Goal: Information Seeking & Learning: Learn about a topic

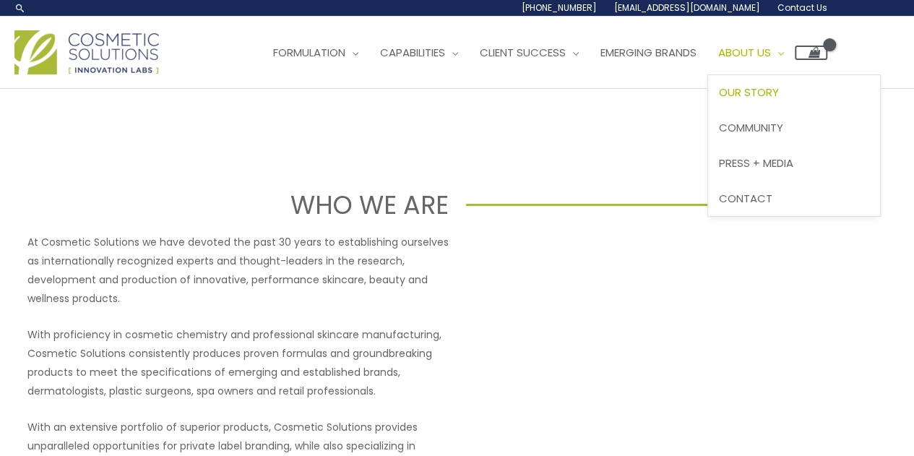
click at [771, 48] on span "About Us" at bounding box center [744, 52] width 53 height 15
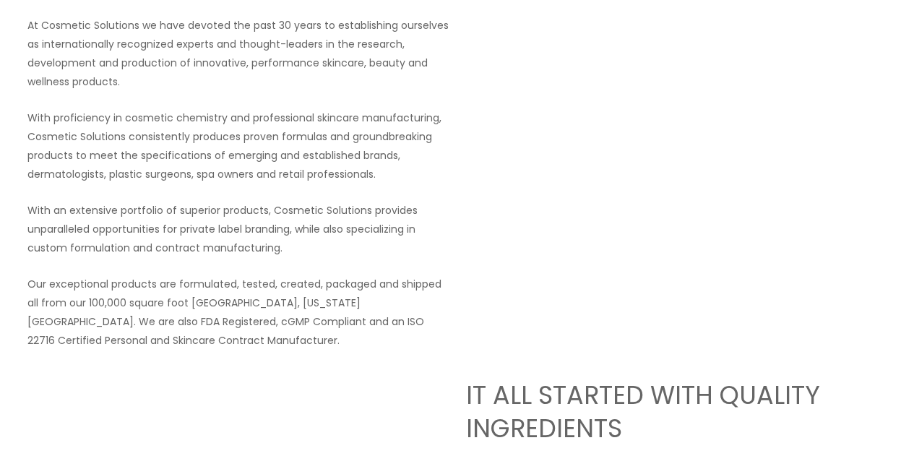
scroll to position [144, 0]
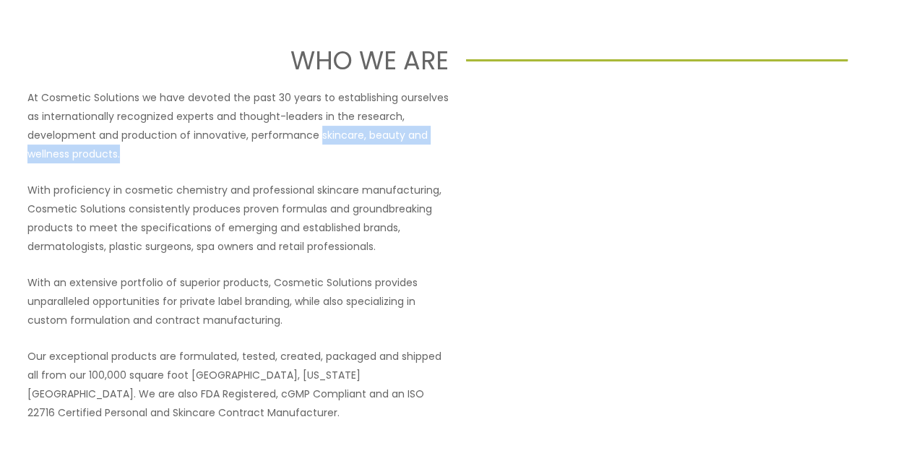
drag, startPoint x: 318, startPoint y: 134, endPoint x: 351, endPoint y: 150, distance: 36.8
click at [351, 150] on p "At Cosmetic Solutions we have devoted the past 30 years to establishing ourselv…" at bounding box center [237, 125] width 421 height 75
copy p "skincare, beauty and wellness products."
click at [173, 208] on p "With proficiency in cosmetic chemistry and professional skincare manufacturing,…" at bounding box center [237, 218] width 421 height 75
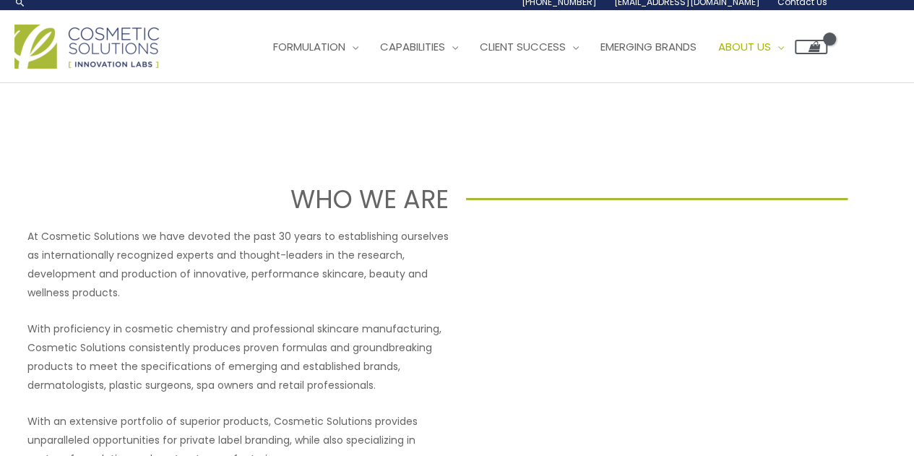
scroll to position [0, 0]
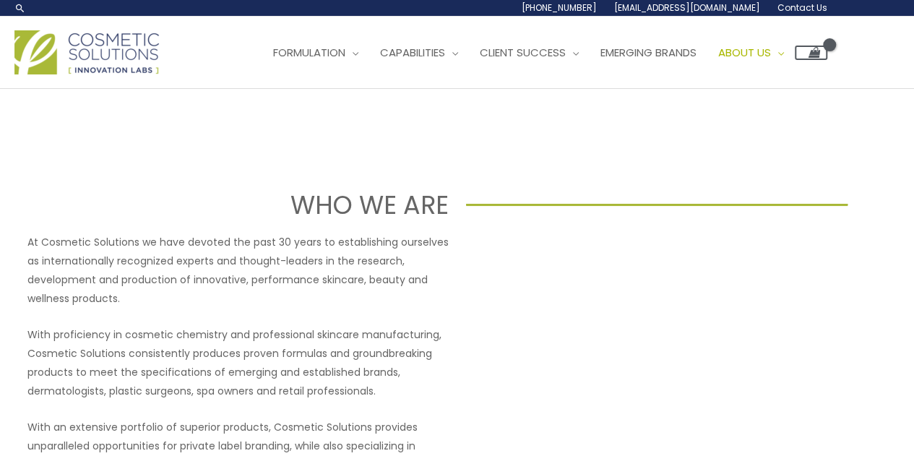
click at [799, 5] on span "Contact Us" at bounding box center [802, 7] width 50 height 12
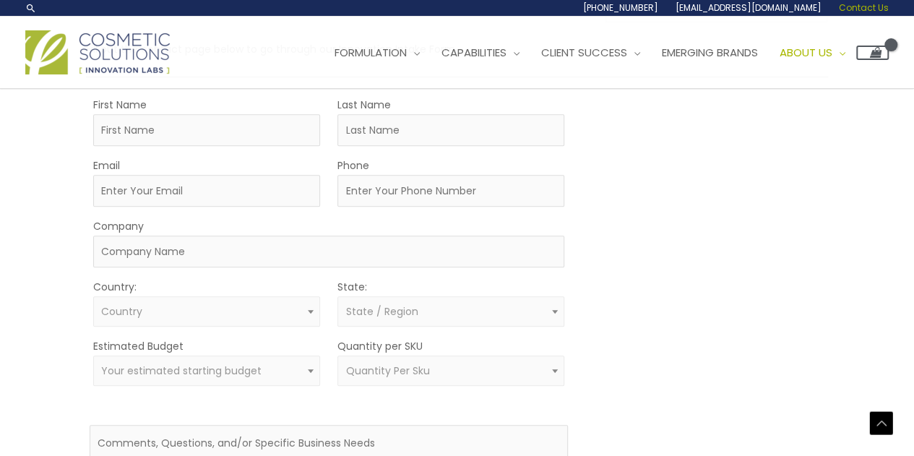
scroll to position [289, 0]
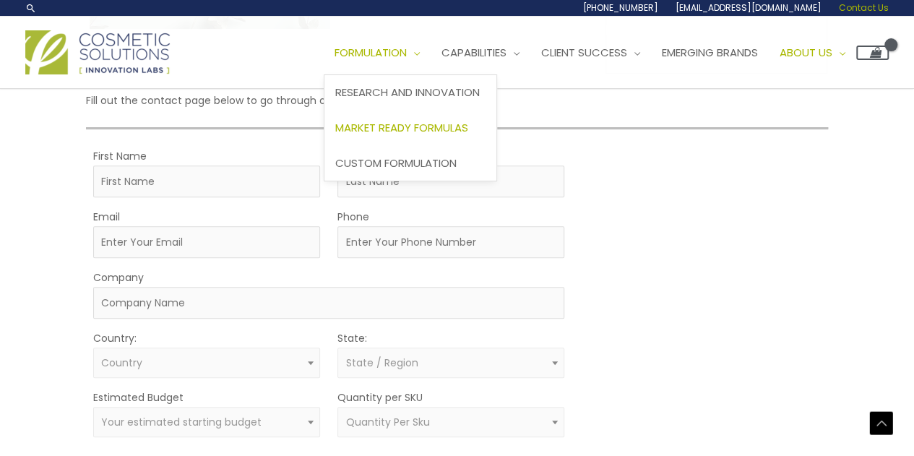
click at [429, 118] on link "Market Ready Formulas" at bounding box center [410, 128] width 172 height 35
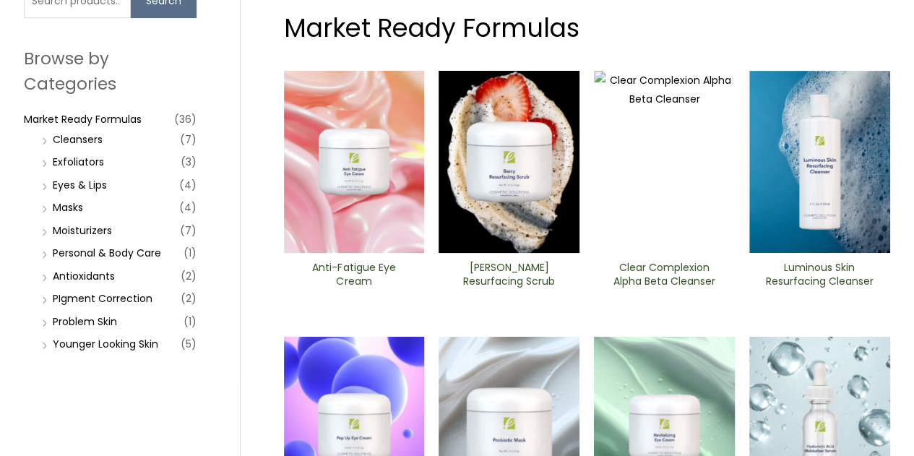
scroll to position [144, 0]
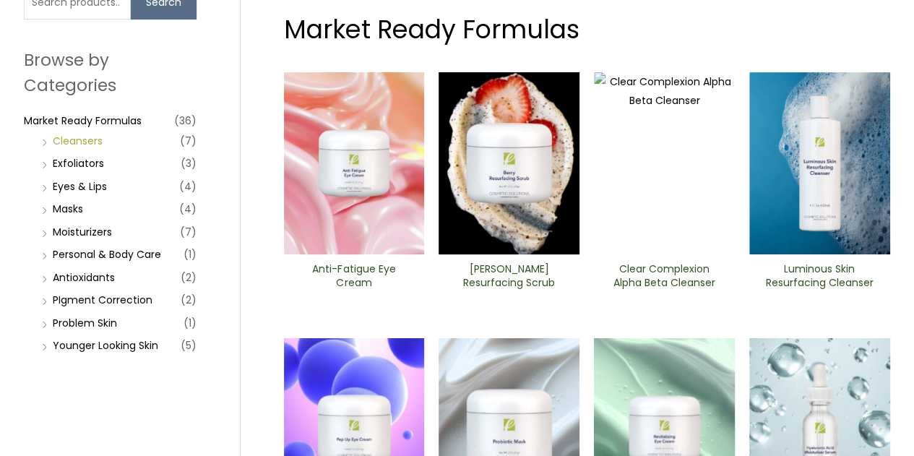
click at [100, 141] on link "Cleansers" at bounding box center [78, 141] width 50 height 14
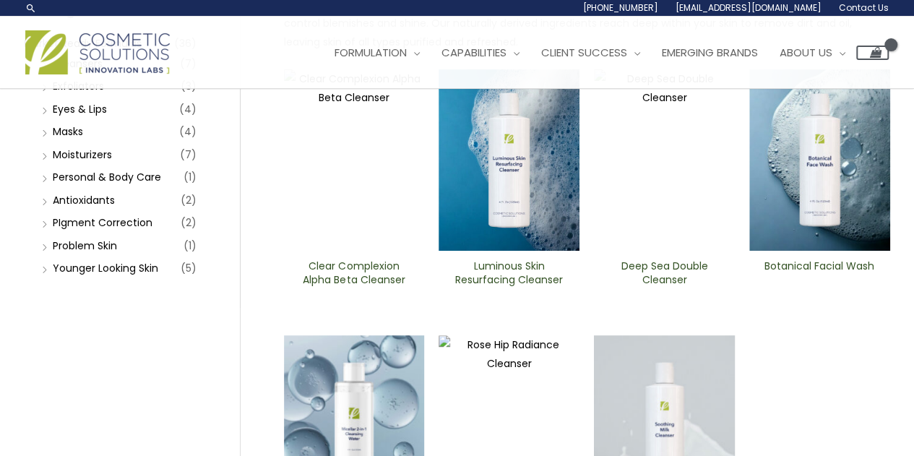
scroll to position [217, 0]
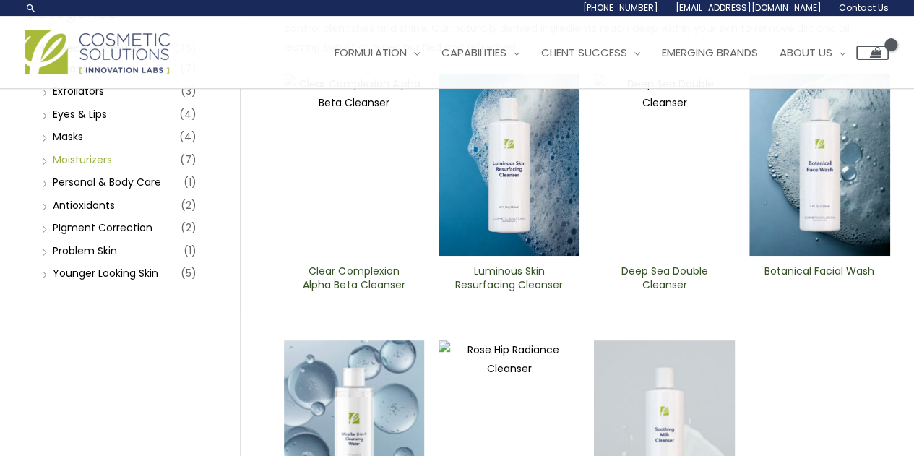
click at [90, 155] on link "Moisturizers" at bounding box center [82, 159] width 59 height 14
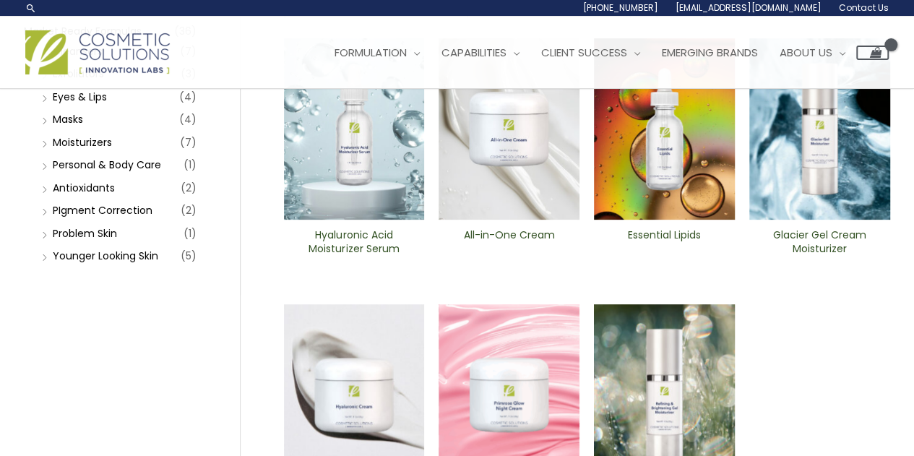
scroll to position [144, 0]
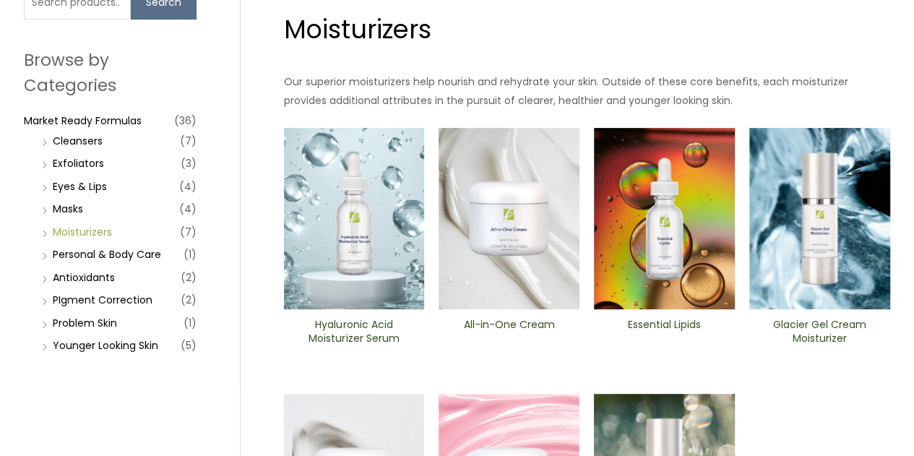
click at [100, 235] on link "Moisturizers" at bounding box center [82, 232] width 59 height 14
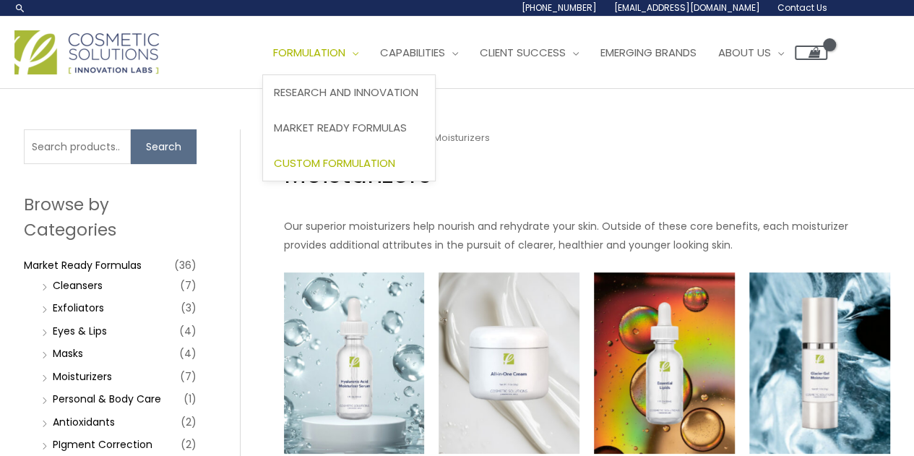
click at [355, 170] on link "Custom Formulation" at bounding box center [349, 162] width 172 height 35
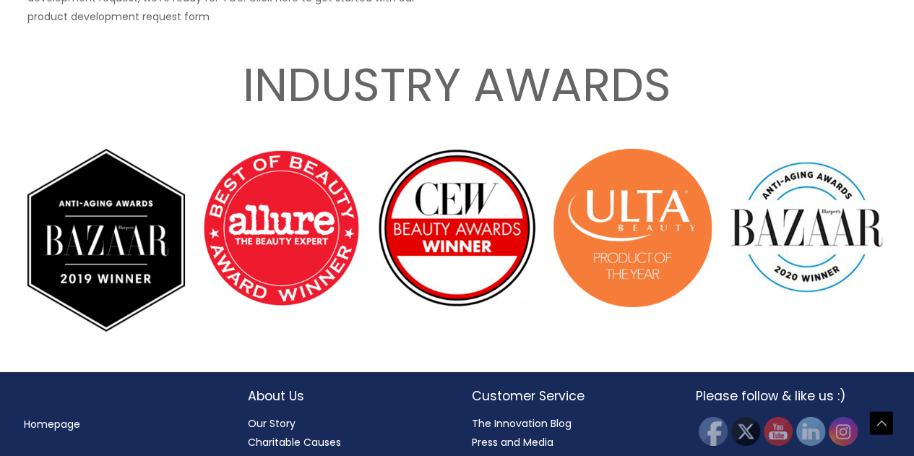
scroll to position [2300, 0]
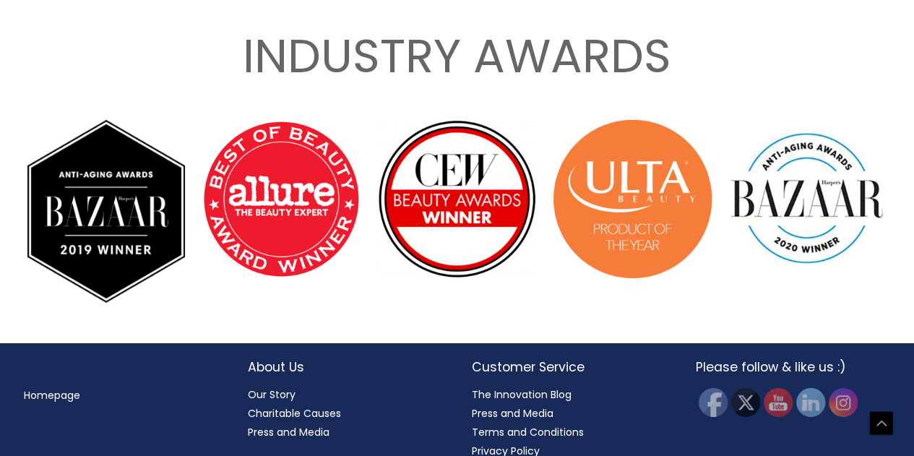
click at [272, 387] on link "Our Story" at bounding box center [272, 394] width 48 height 14
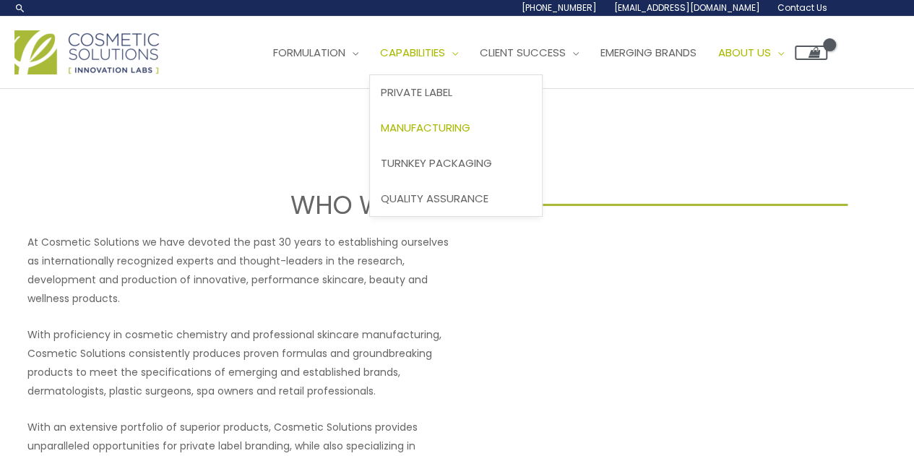
click at [455, 122] on span "Manufacturing" at bounding box center [426, 127] width 90 height 15
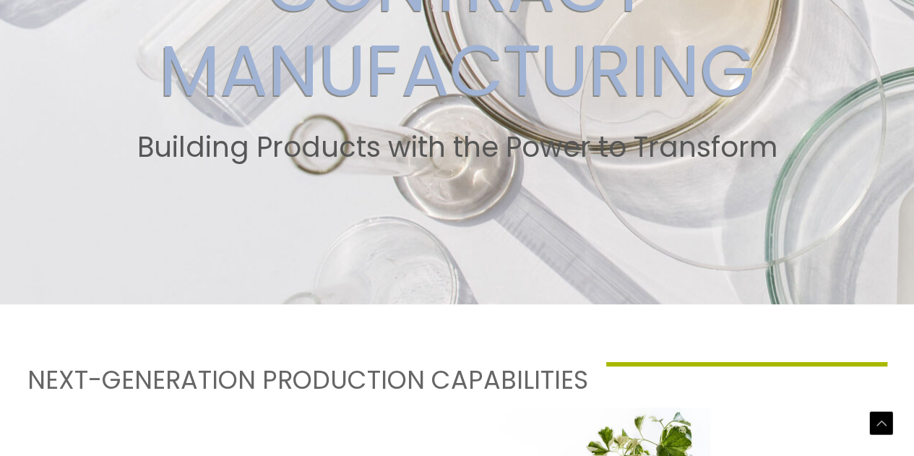
scroll to position [578, 0]
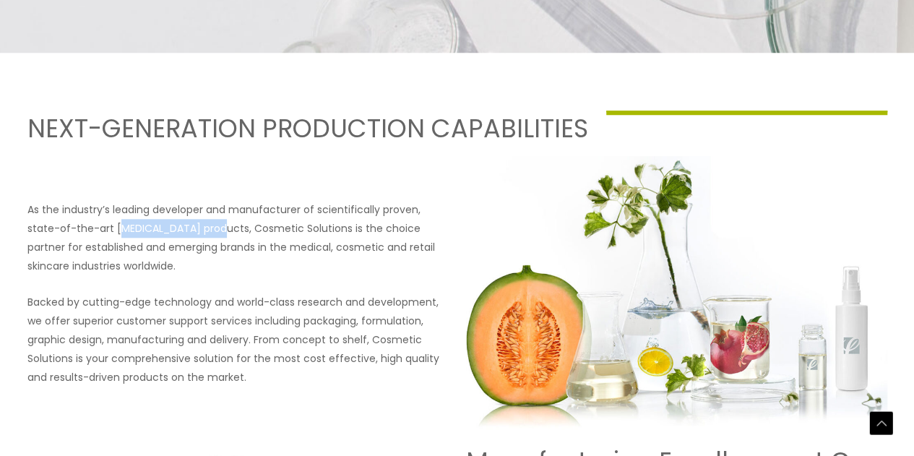
drag, startPoint x: 116, startPoint y: 229, endPoint x: 210, endPoint y: 225, distance: 94.0
click at [210, 225] on p "As the industry’s leading developer and manufacturer of scientifically proven, …" at bounding box center [237, 237] width 421 height 75
click at [163, 229] on p "As the industry’s leading developer and manufacturer of scientifically proven, …" at bounding box center [237, 237] width 421 height 75
drag, startPoint x: 112, startPoint y: 228, endPoint x: 204, endPoint y: 222, distance: 92.7
click at [204, 222] on p "As the industry’s leading developer and manufacturer of scientifically proven, …" at bounding box center [237, 237] width 421 height 75
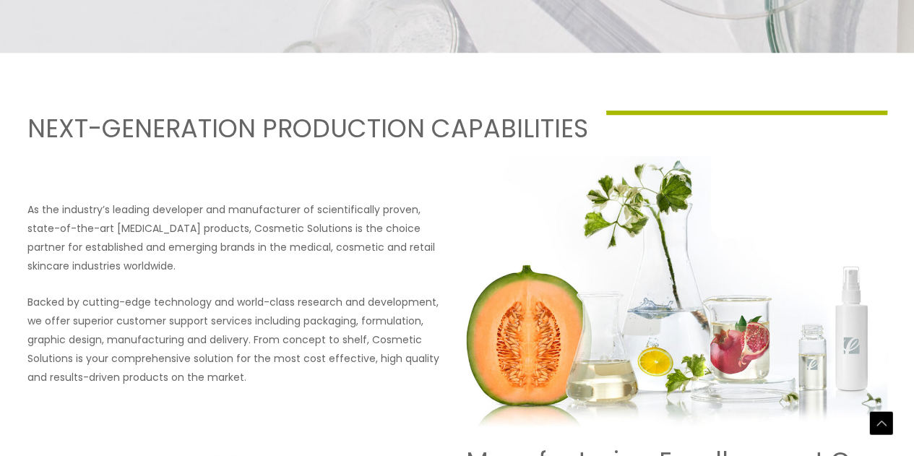
drag, startPoint x: 191, startPoint y: 228, endPoint x: 275, endPoint y: 226, distance: 83.1
click at [275, 226] on p "As the industry’s leading developer and manufacturer of scientifically proven, …" at bounding box center [237, 237] width 421 height 75
drag, startPoint x: 234, startPoint y: 248, endPoint x: 423, endPoint y: 249, distance: 189.3
click at [423, 249] on p "As the industry’s leading developer and manufacturer of scientifically proven, …" at bounding box center [237, 237] width 421 height 75
copy p "medical, cosmetic and retail skincare"
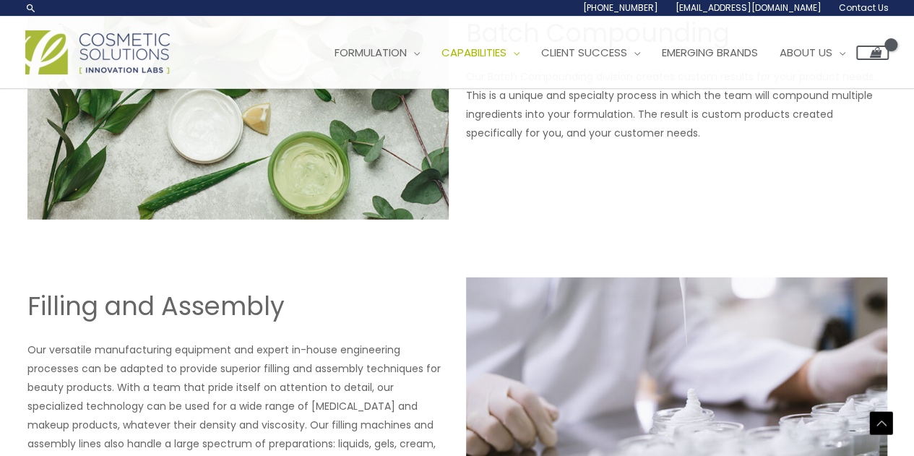
scroll to position [1834, 0]
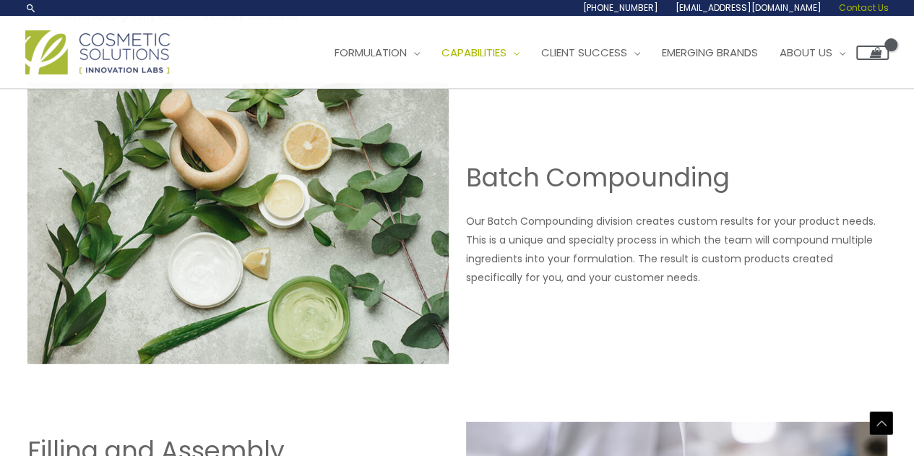
click at [861, 9] on span "Contact Us" at bounding box center [864, 7] width 50 height 12
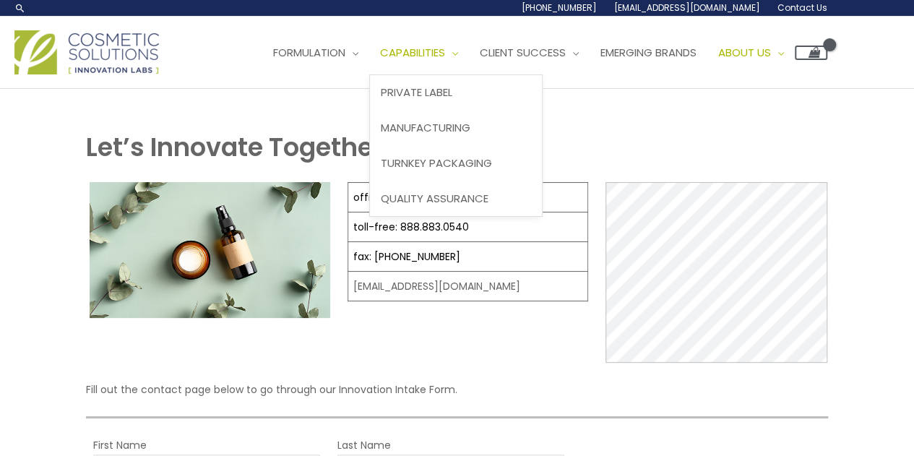
click at [445, 55] on span "Capabilities" at bounding box center [412, 52] width 65 height 15
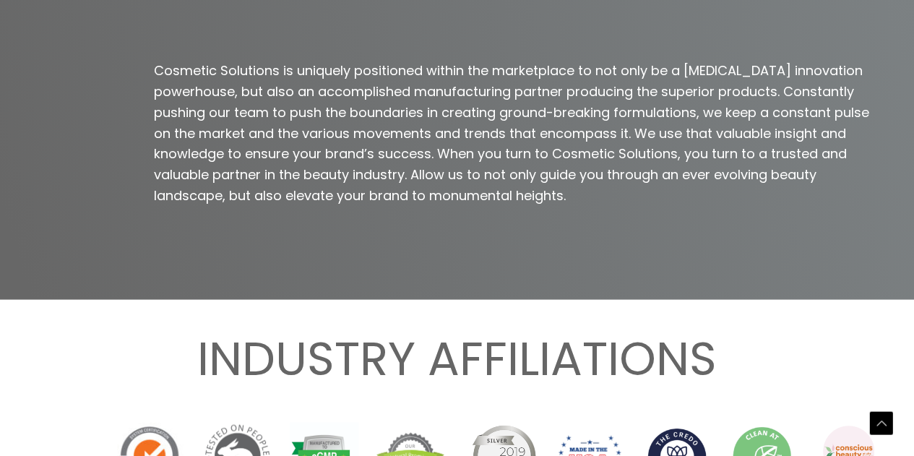
scroll to position [1545, 0]
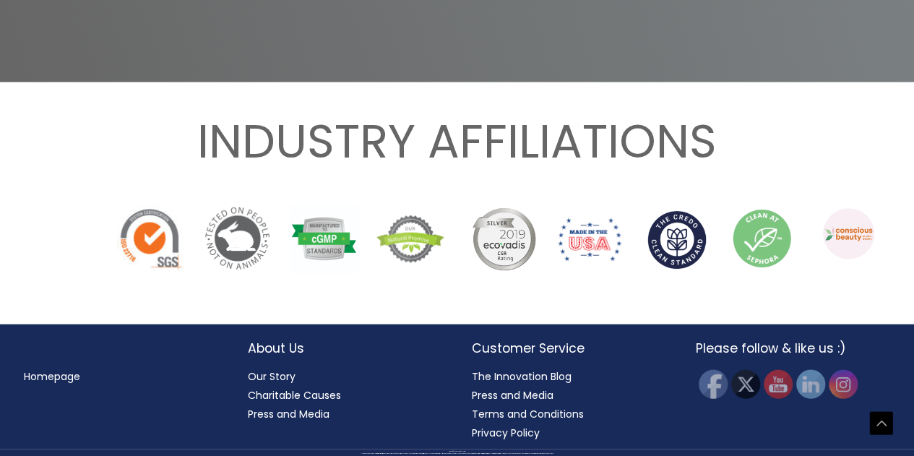
click at [282, 373] on link "Our Story" at bounding box center [272, 376] width 48 height 14
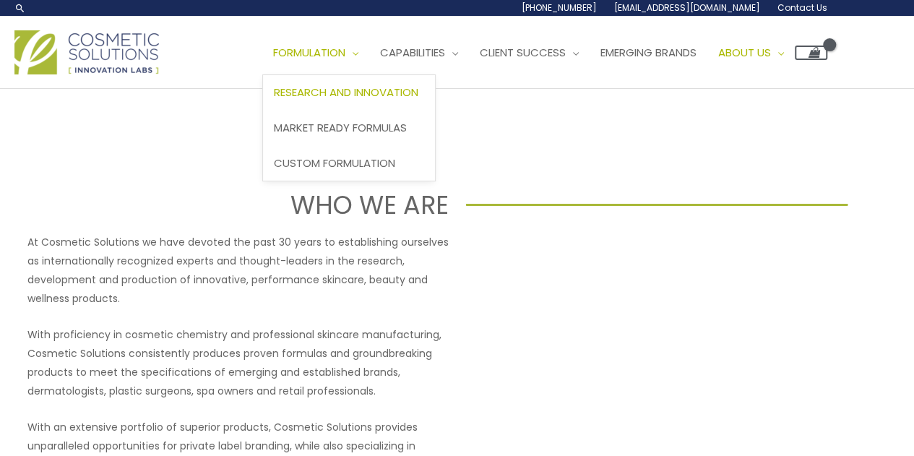
click at [356, 95] on span "Research and Innovation" at bounding box center [346, 92] width 144 height 15
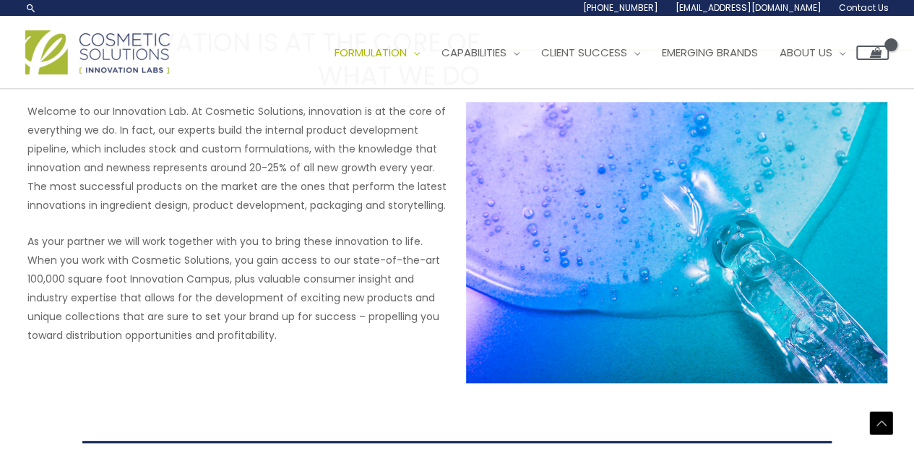
scroll to position [575, 0]
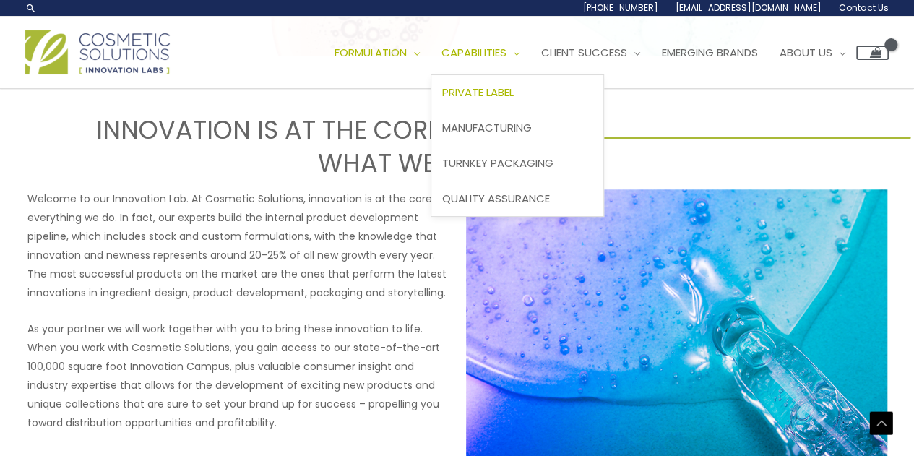
click at [514, 87] on span "Private Label" at bounding box center [478, 92] width 72 height 15
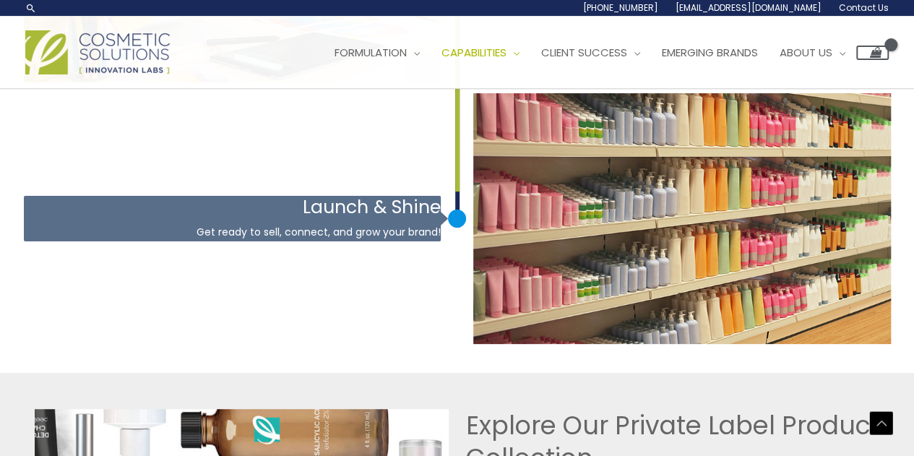
scroll to position [2776, 0]
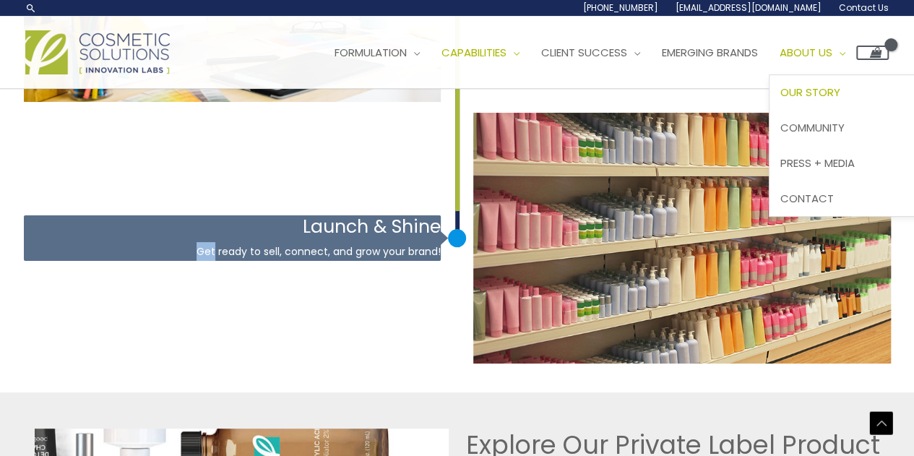
click at [840, 85] on span "Our Story" at bounding box center [810, 92] width 60 height 15
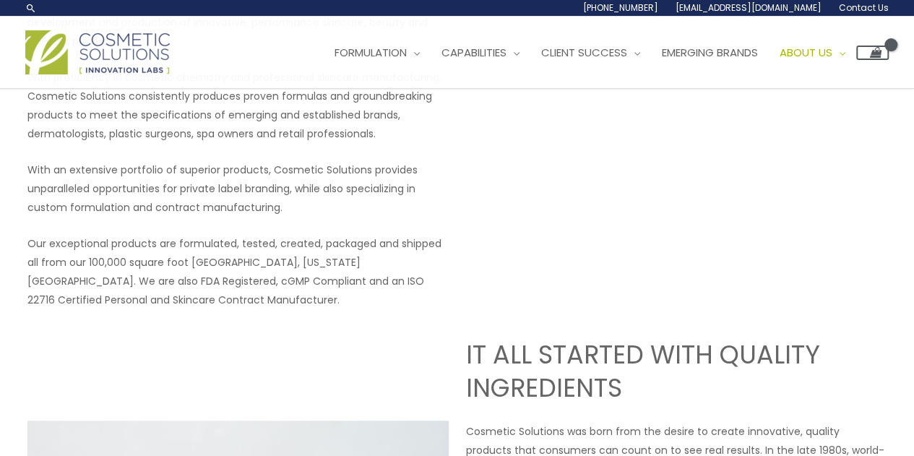
scroll to position [165, 0]
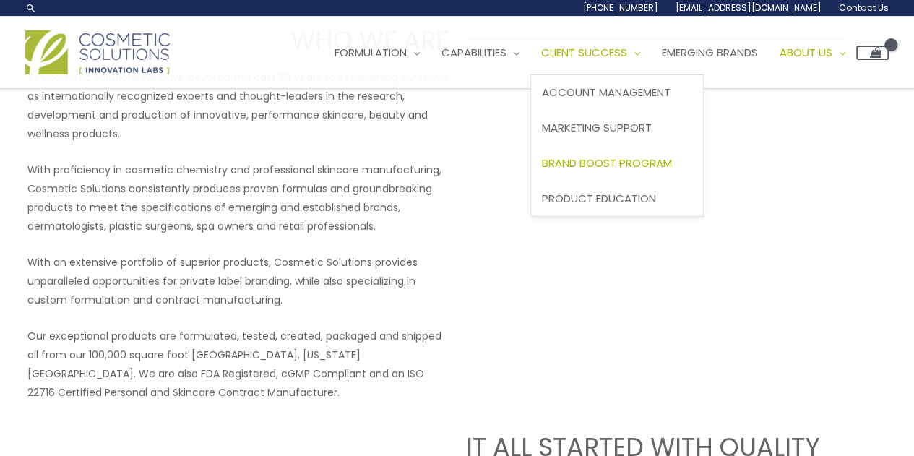
click at [632, 155] on span "Brand Boost Program" at bounding box center [607, 162] width 130 height 15
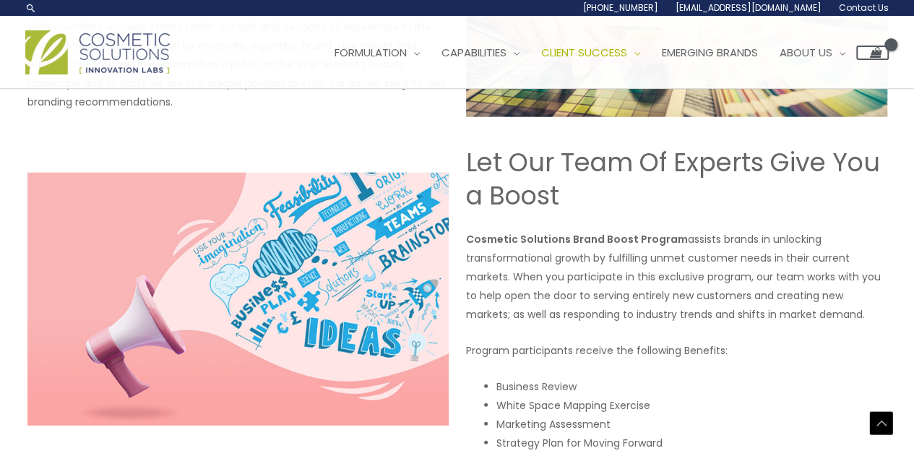
scroll to position [1654, 0]
